Goal: Navigation & Orientation: Find specific page/section

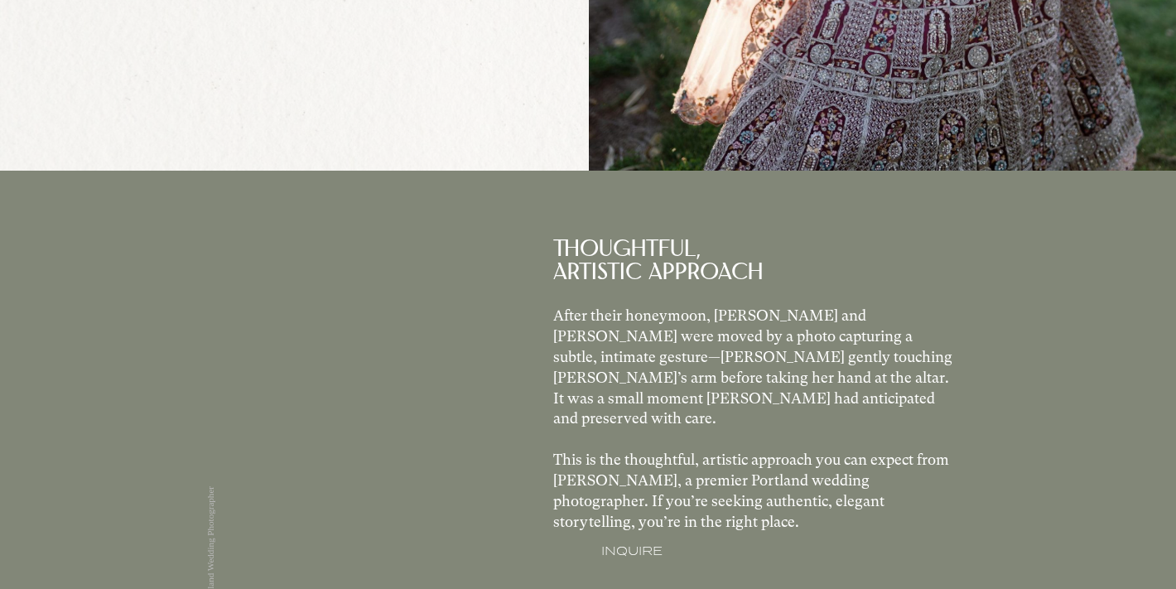
scroll to position [738, 0]
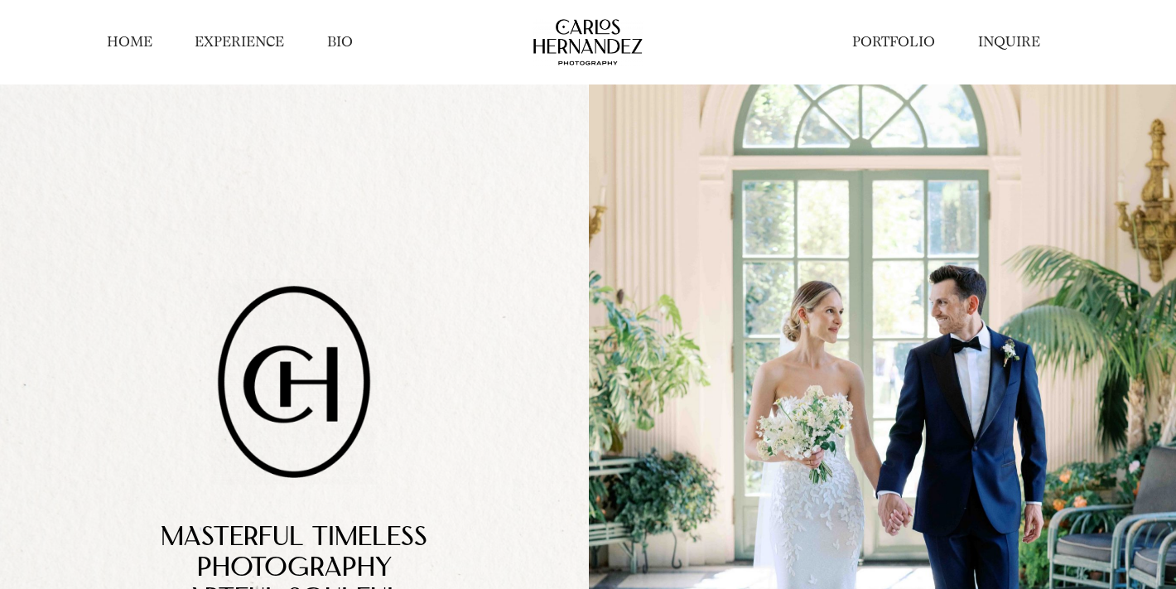
click at [134, 46] on link "HOME" at bounding box center [130, 41] width 46 height 19
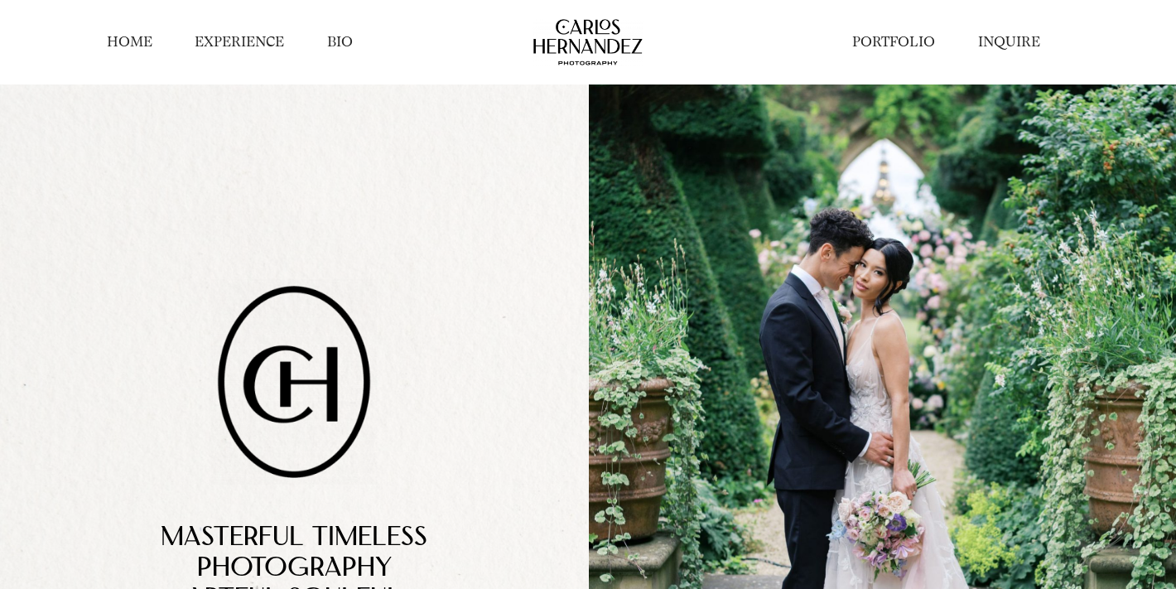
click at [272, 47] on link "EXPERIENCE" at bounding box center [239, 41] width 89 height 19
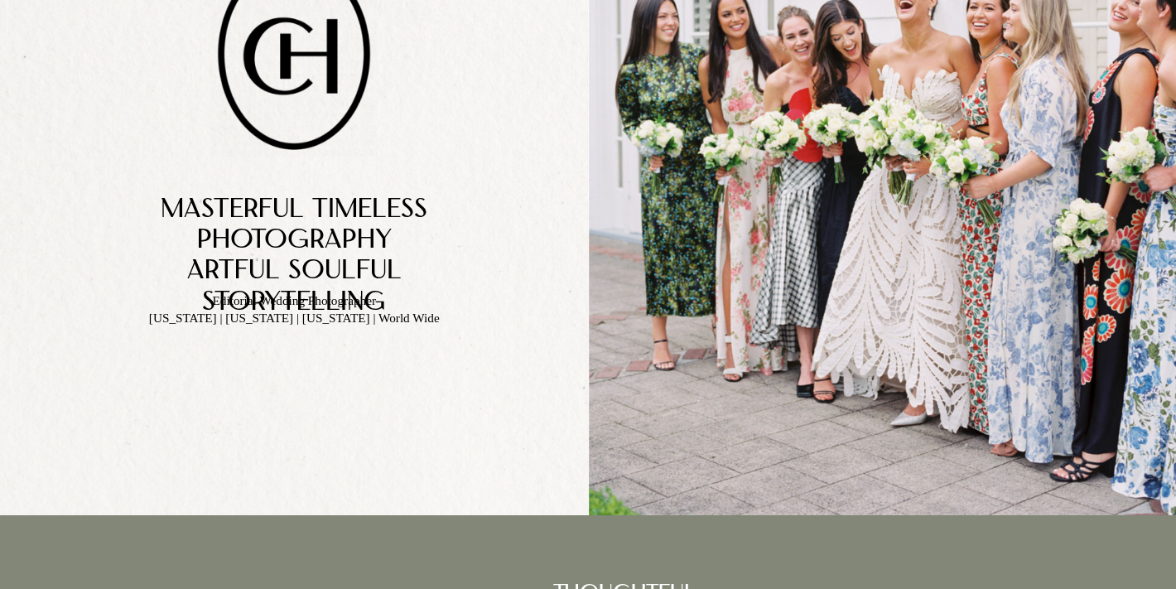
scroll to position [415, 0]
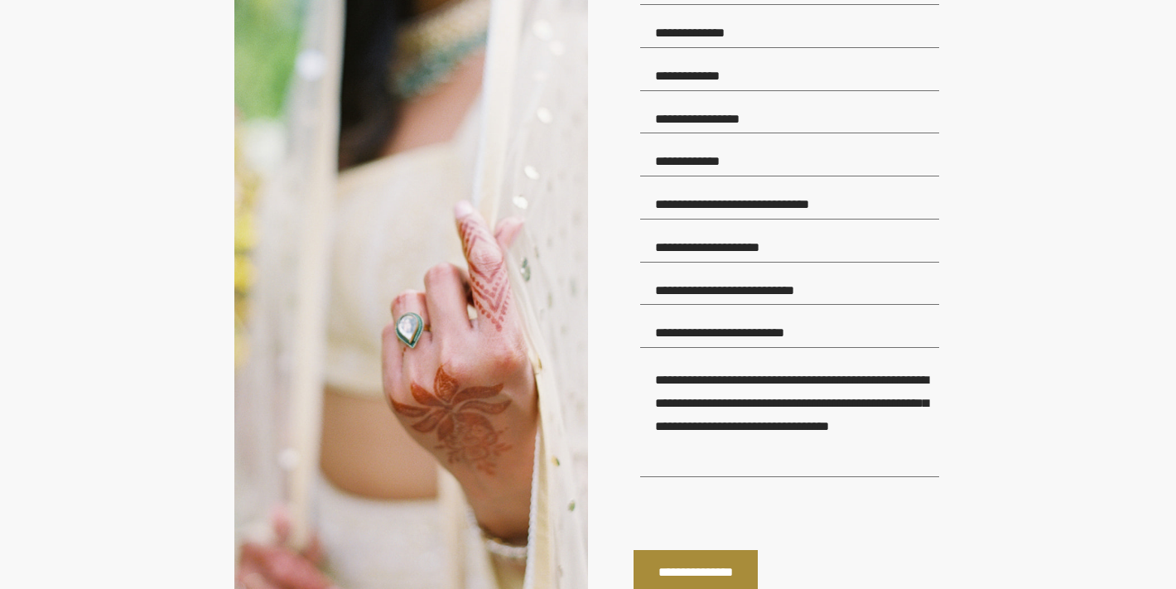
scroll to position [1797, 0]
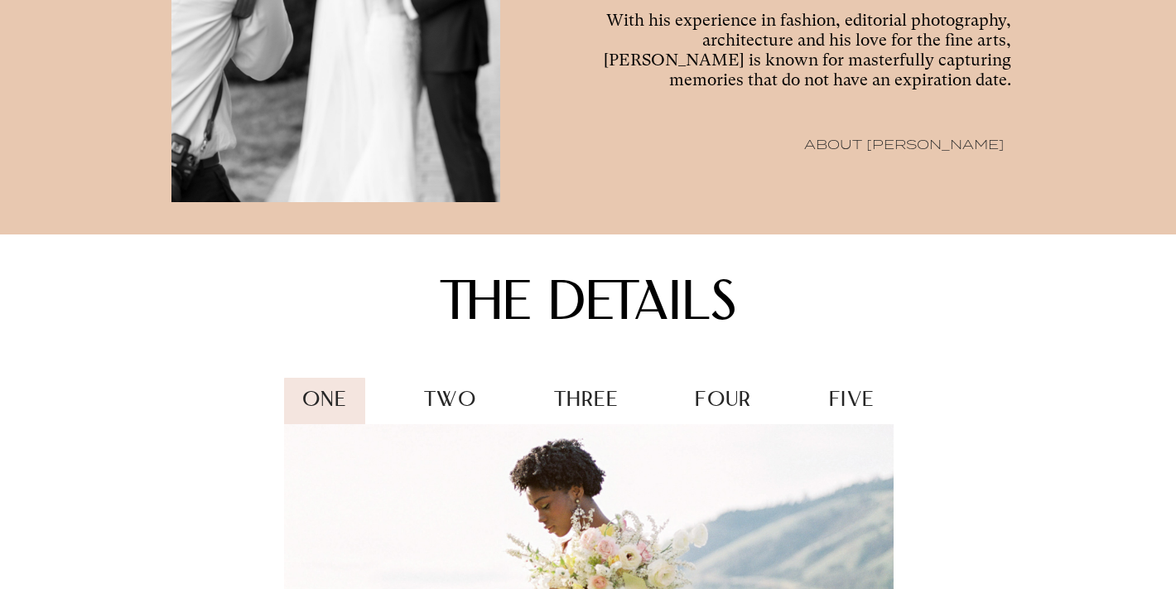
click at [427, 383] on div "two" at bounding box center [450, 402] width 89 height 48
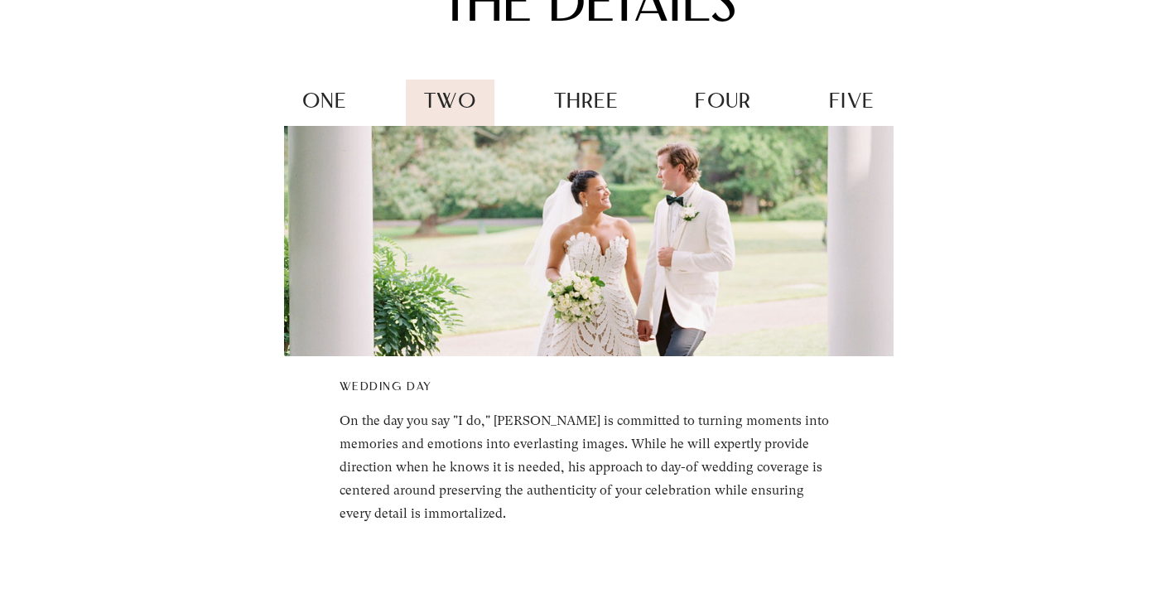
scroll to position [2075, 0]
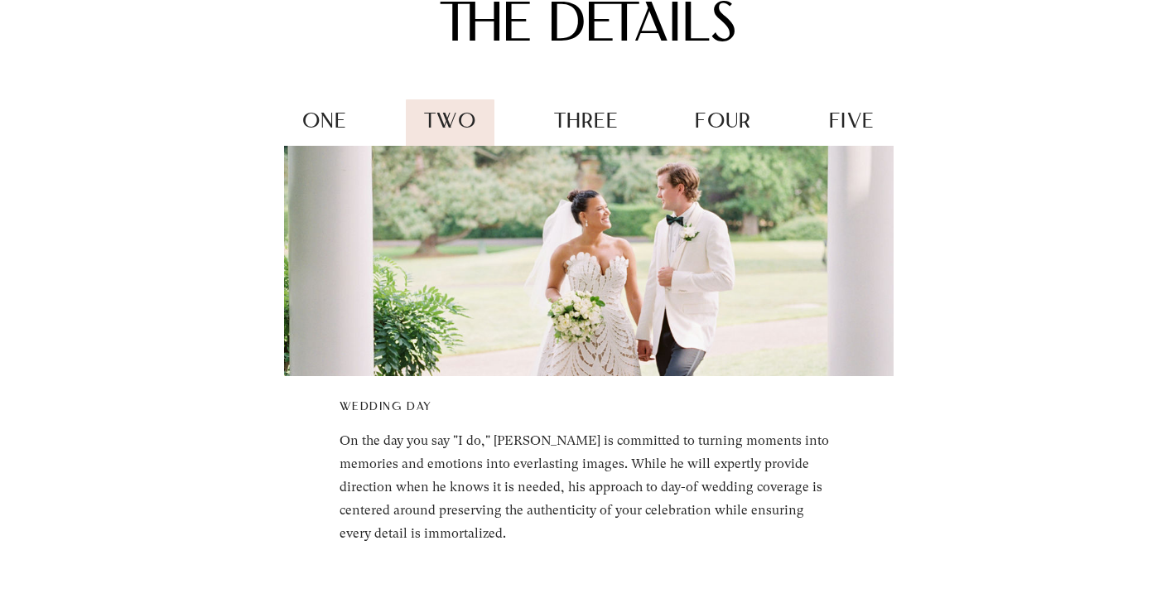
click at [587, 113] on span "three" at bounding box center [586, 123] width 64 height 22
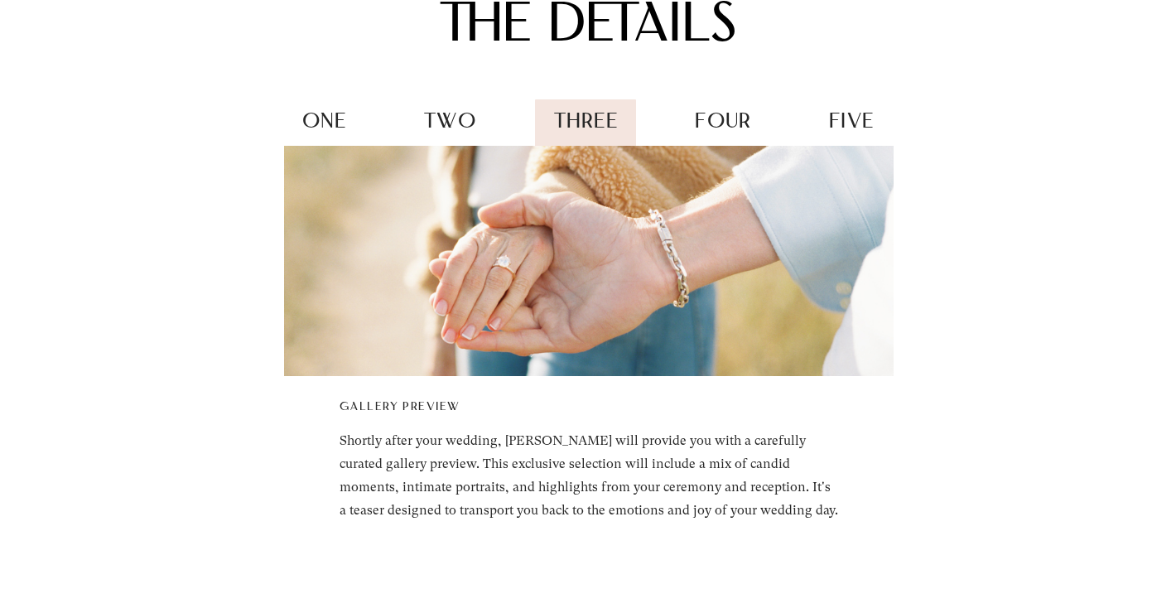
click at [755, 117] on div "four" at bounding box center [722, 123] width 93 height 48
click at [834, 128] on span "five" at bounding box center [851, 123] width 45 height 22
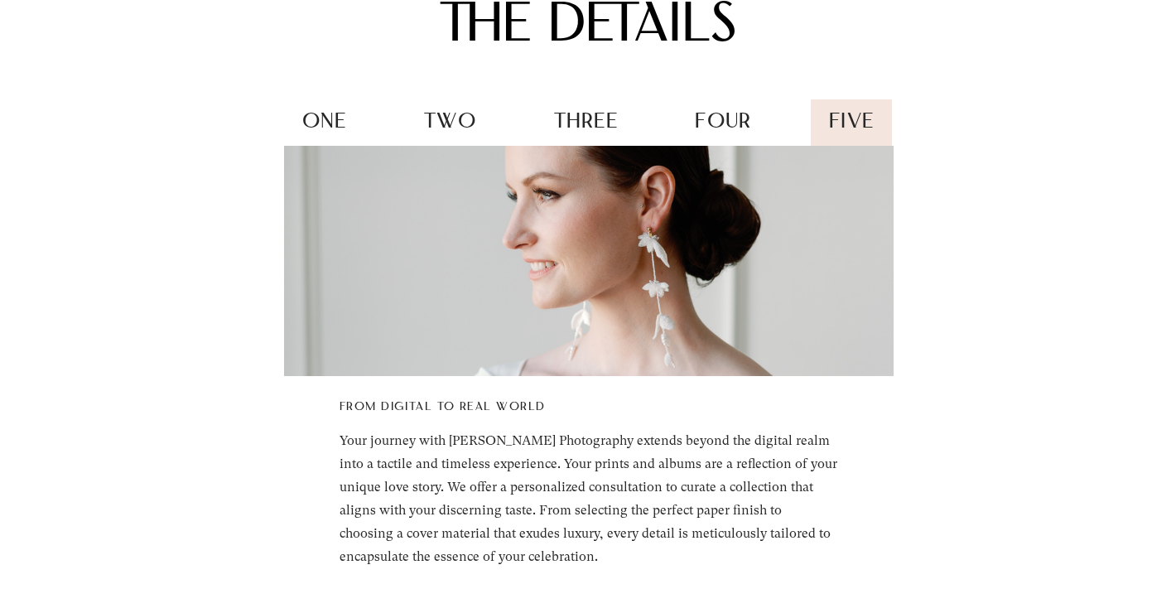
click at [733, 130] on span "four" at bounding box center [723, 123] width 56 height 22
click at [718, 124] on span "four" at bounding box center [723, 123] width 56 height 22
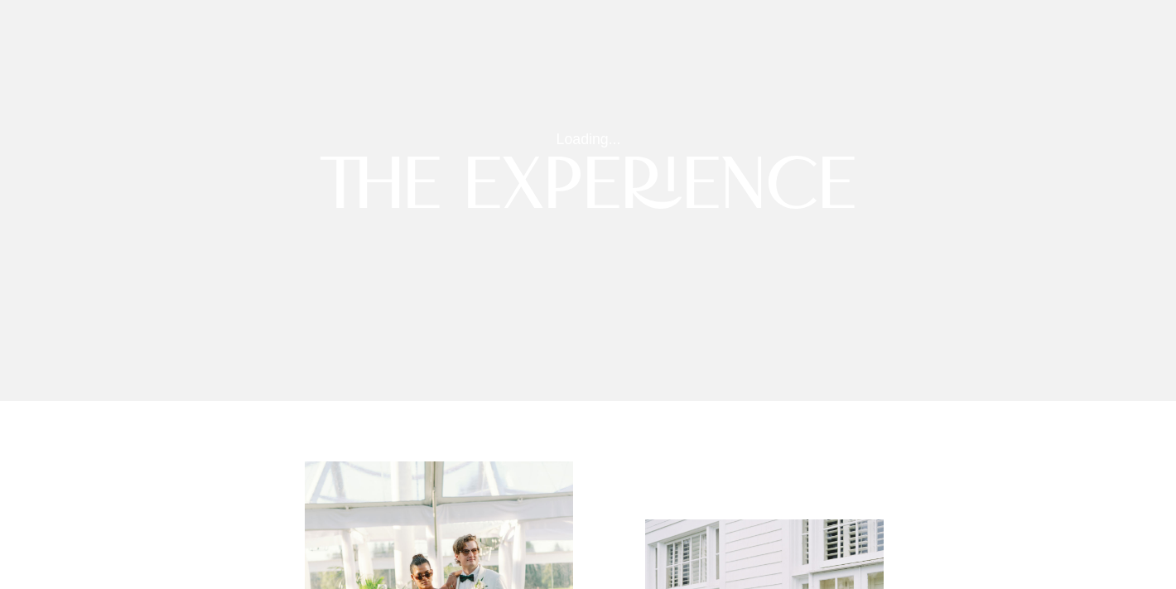
scroll to position [0, 0]
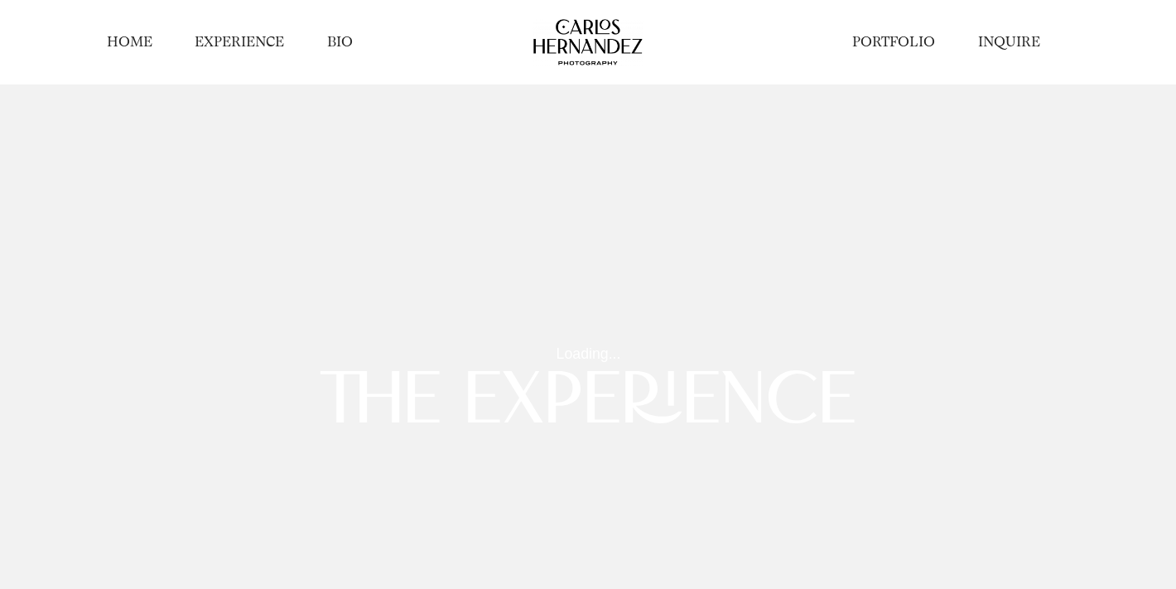
click at [238, 38] on link "EXPERIENCE" at bounding box center [239, 41] width 89 height 19
click at [138, 40] on link "HOME" at bounding box center [130, 41] width 46 height 19
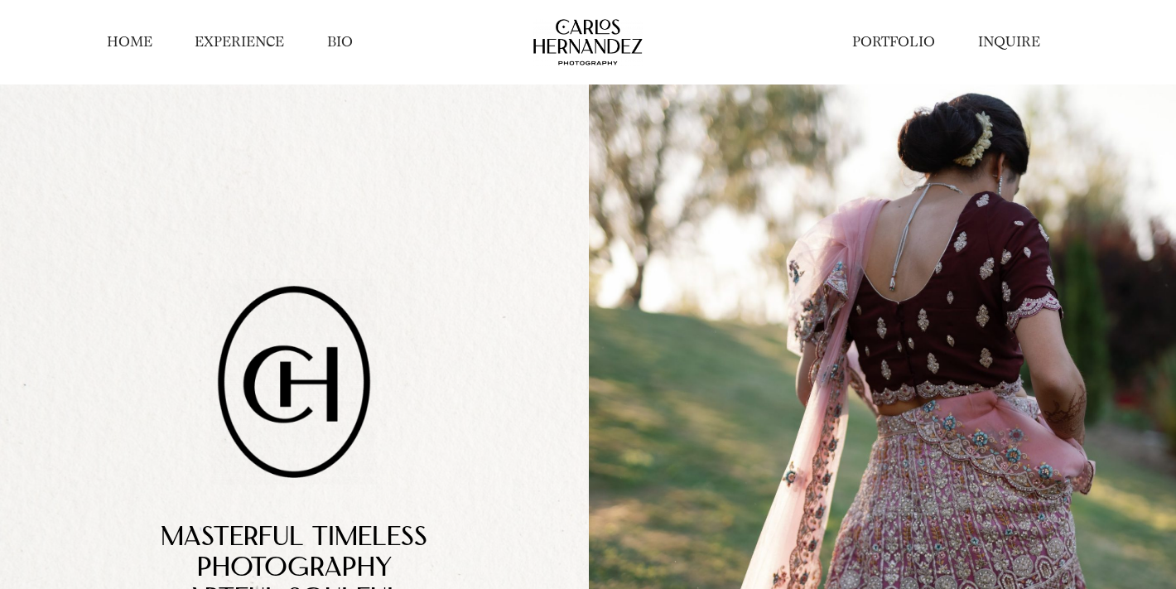
click at [898, 45] on link "PORTFOLIO" at bounding box center [893, 41] width 83 height 19
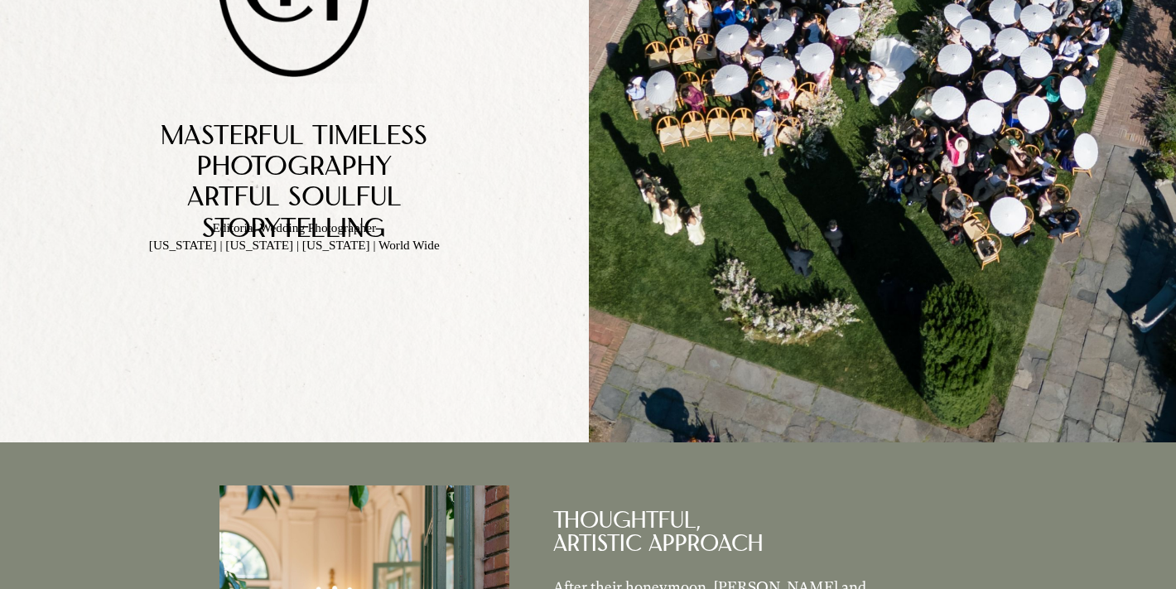
scroll to position [438, 0]
